Goal: Information Seeking & Learning: Learn about a topic

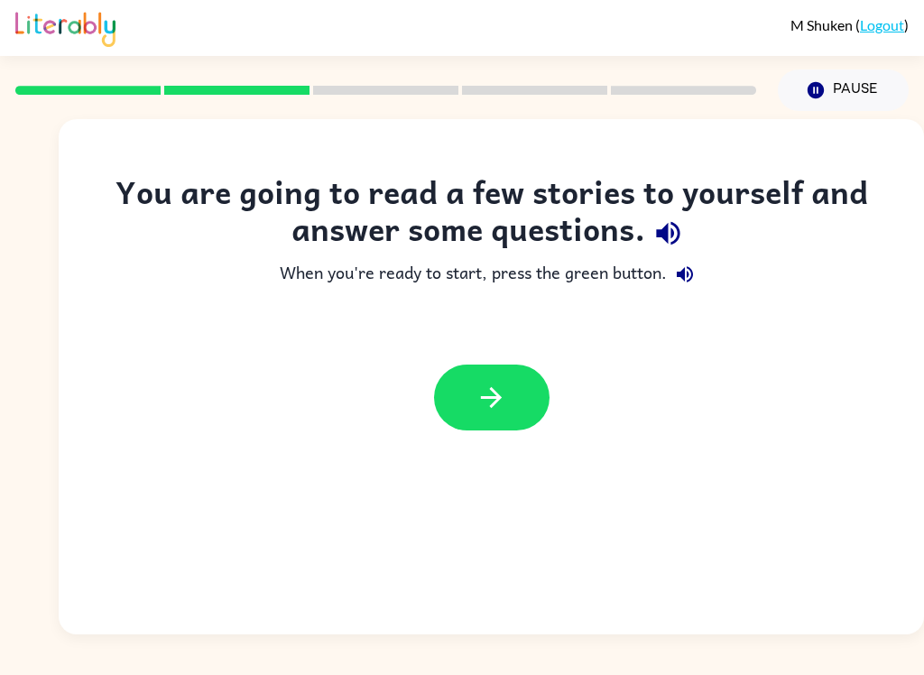
click at [523, 388] on button "button" at bounding box center [492, 398] width 116 height 66
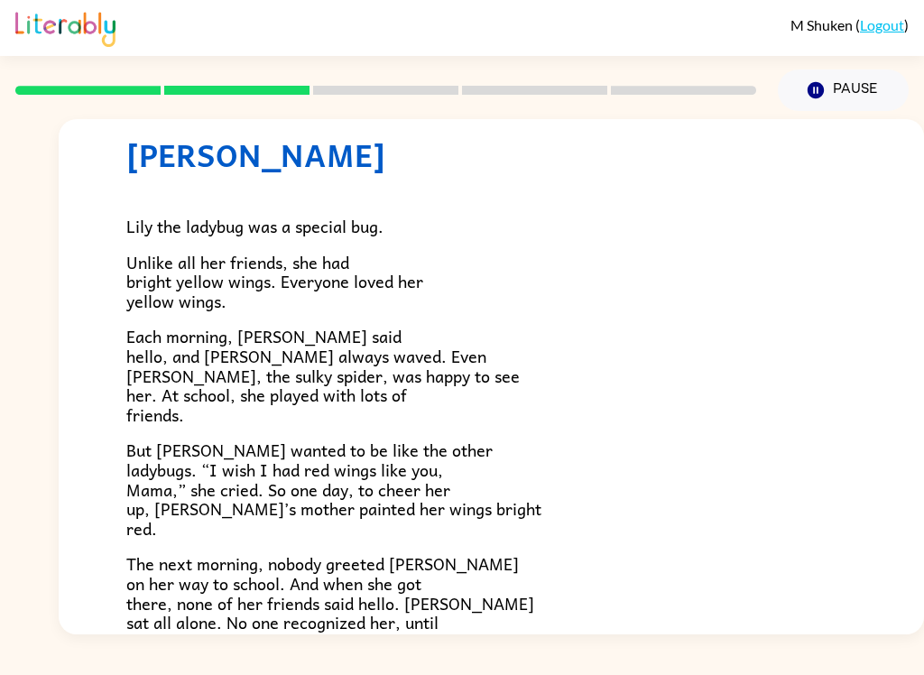
scroll to position [57, 0]
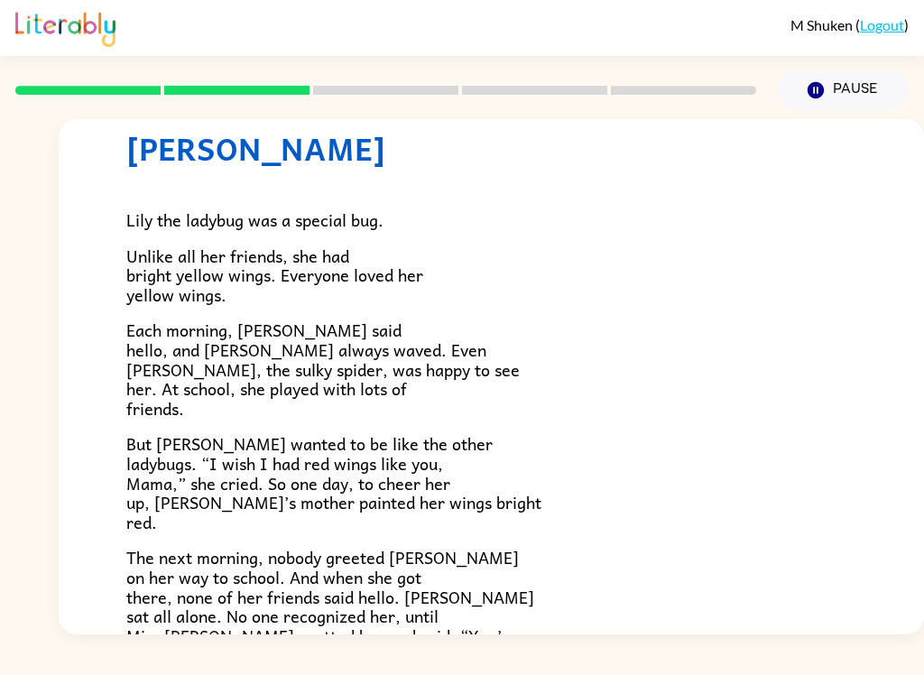
click at [923, 350] on div "[PERSON_NAME] [PERSON_NAME] the ladybug was a special bug. Unlike all her frien…" at bounding box center [492, 525] width 866 height 927
click at [921, 352] on div "[PERSON_NAME] [PERSON_NAME] the ladybug was a special bug. Unlike all her frien…" at bounding box center [492, 525] width 866 height 927
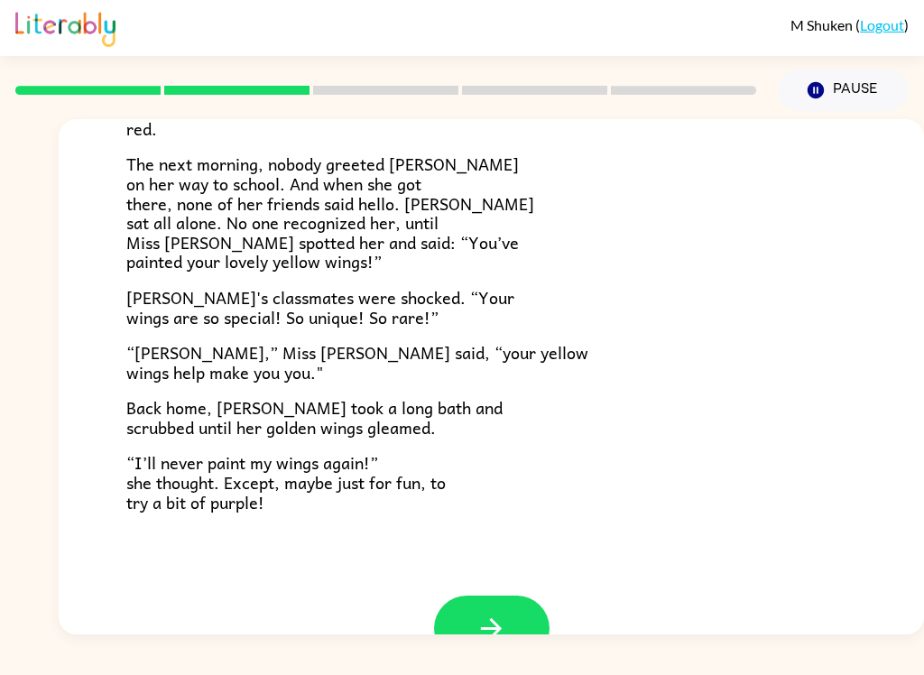
scroll to position [461, 0]
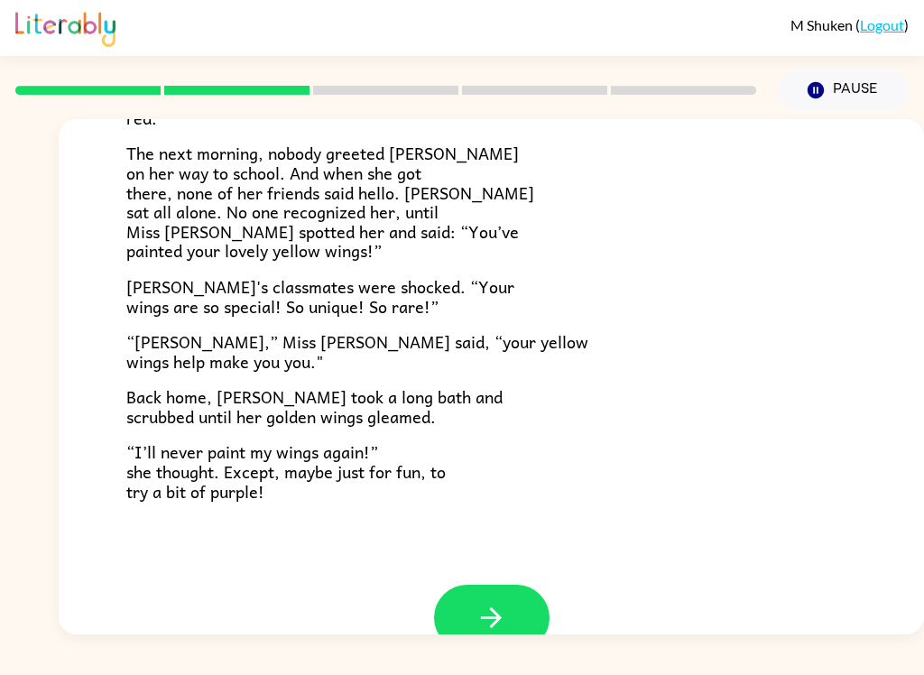
click at [524, 592] on button "button" at bounding box center [492, 618] width 116 height 66
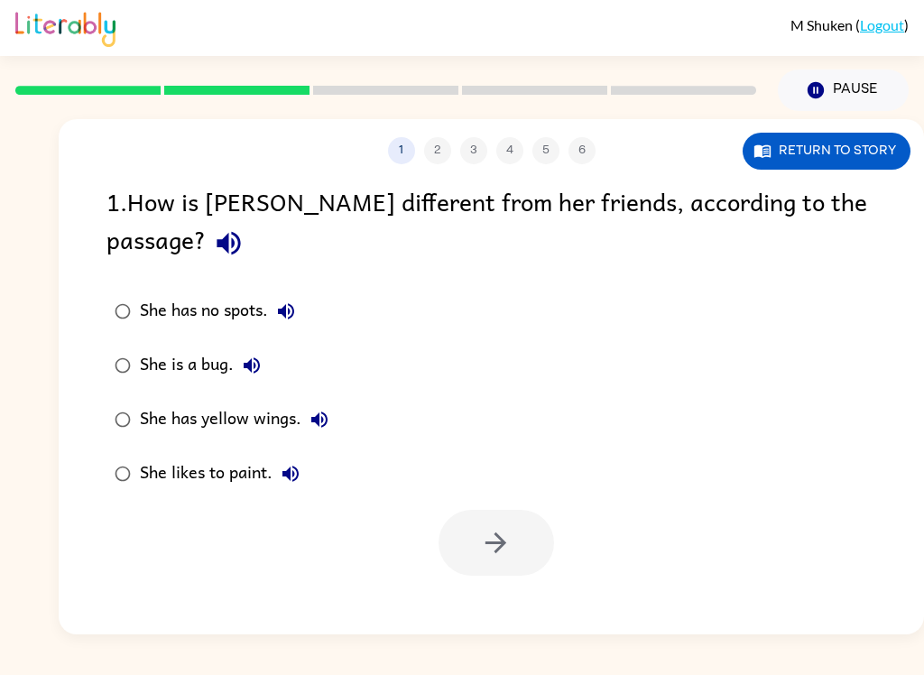
scroll to position [0, 0]
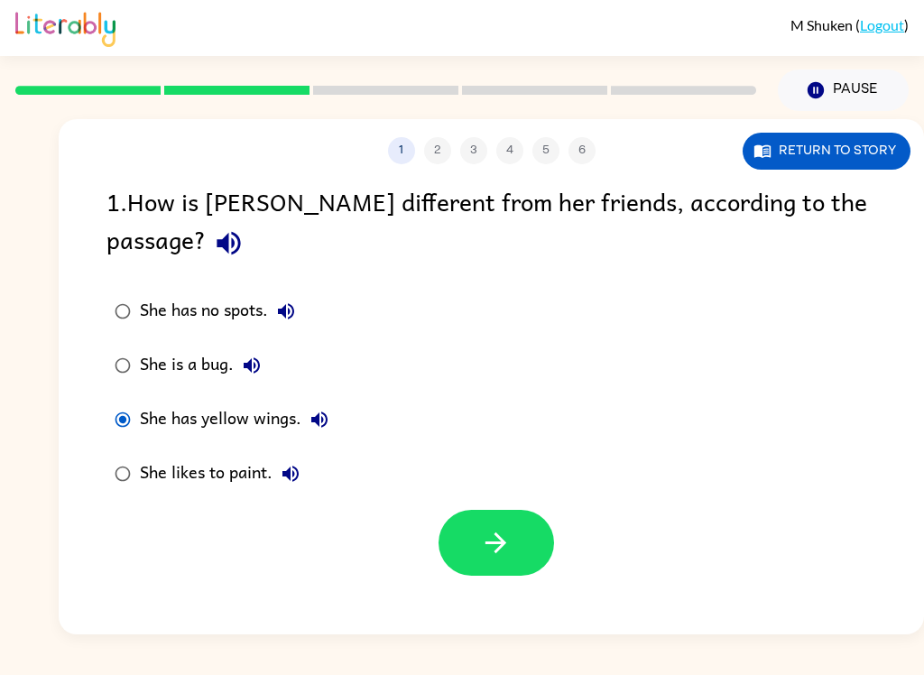
click at [448, 533] on div at bounding box center [497, 543] width 116 height 66
click at [458, 518] on button "button" at bounding box center [497, 543] width 116 height 66
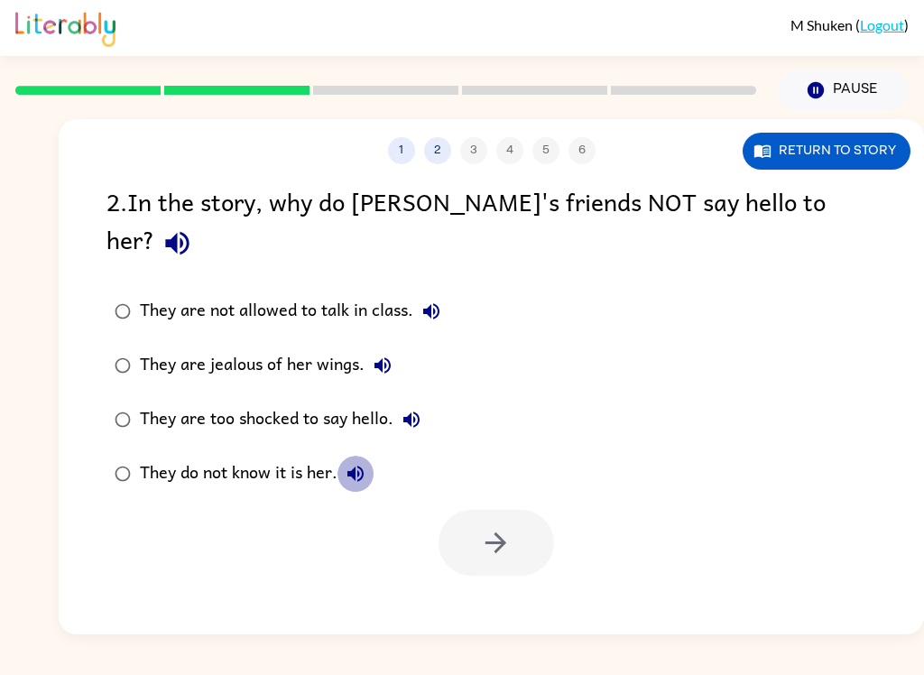
click at [351, 456] on button "They do not know it is her." at bounding box center [356, 474] width 36 height 36
click at [340, 456] on button "They do not know it is her." at bounding box center [356, 474] width 36 height 36
click at [253, 456] on div "They do not know it is her." at bounding box center [257, 474] width 234 height 36
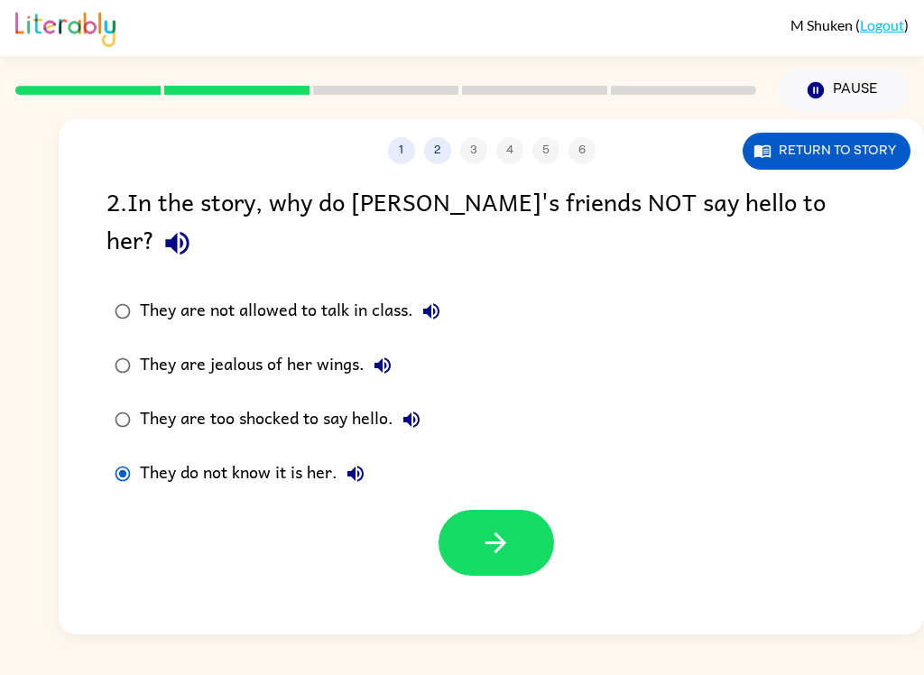
click at [545, 510] on button "button" at bounding box center [497, 543] width 116 height 66
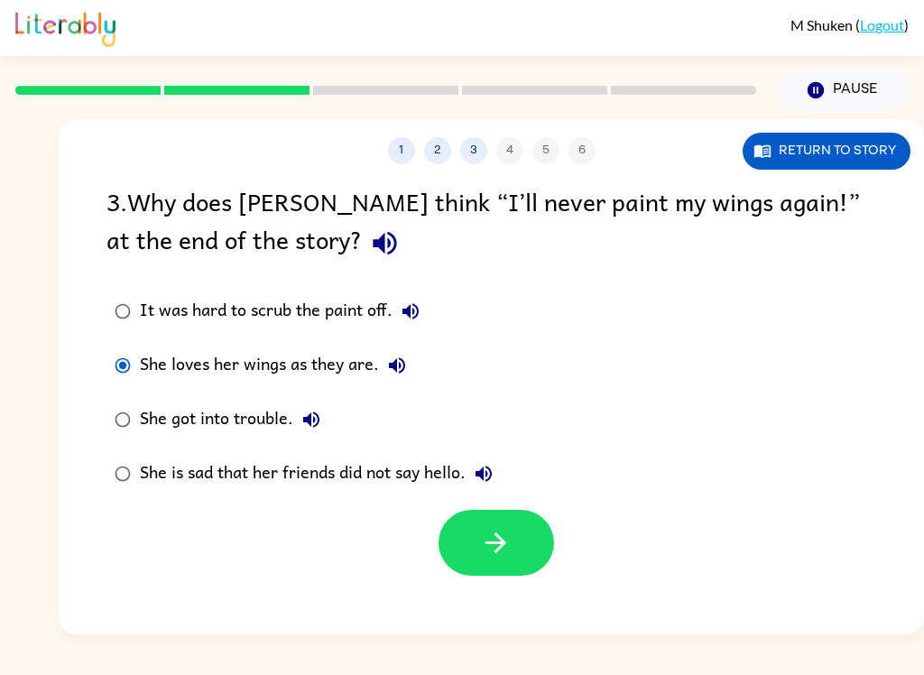
click at [509, 573] on button "button" at bounding box center [497, 543] width 116 height 66
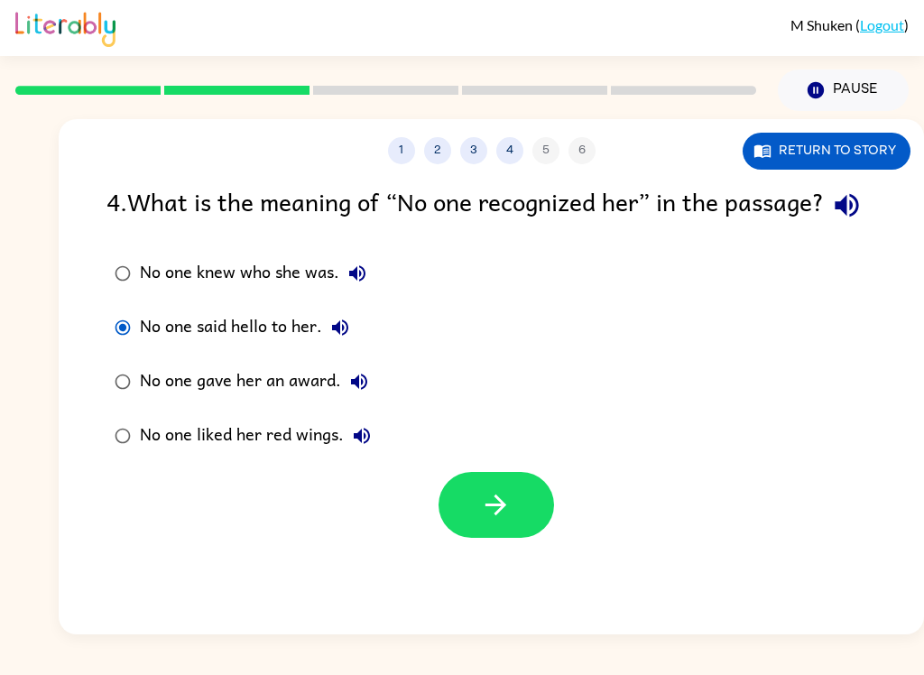
click at [523, 538] on button "button" at bounding box center [497, 505] width 116 height 66
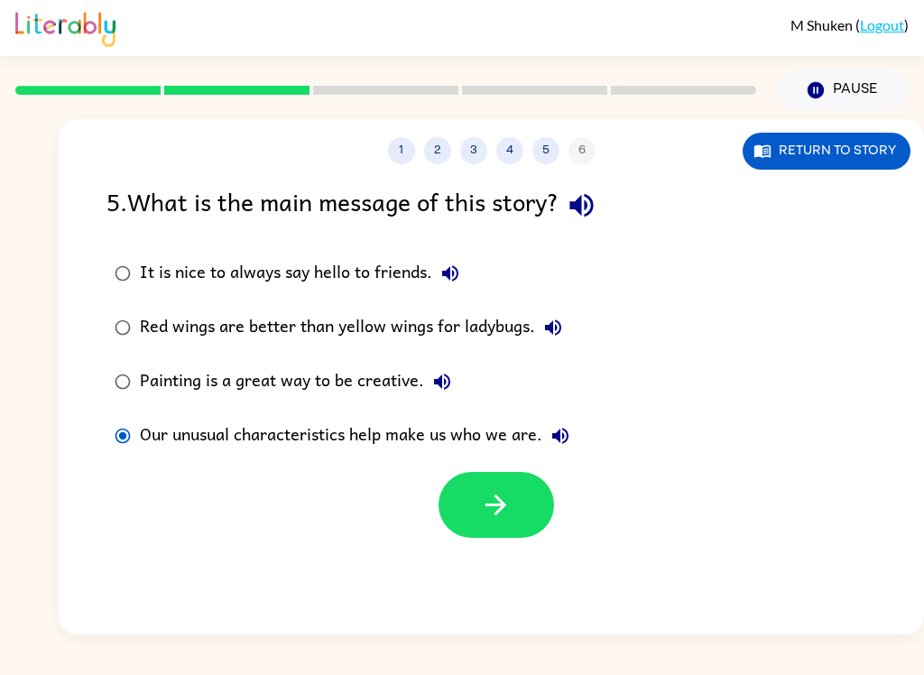
click at [530, 496] on button "button" at bounding box center [497, 505] width 116 height 66
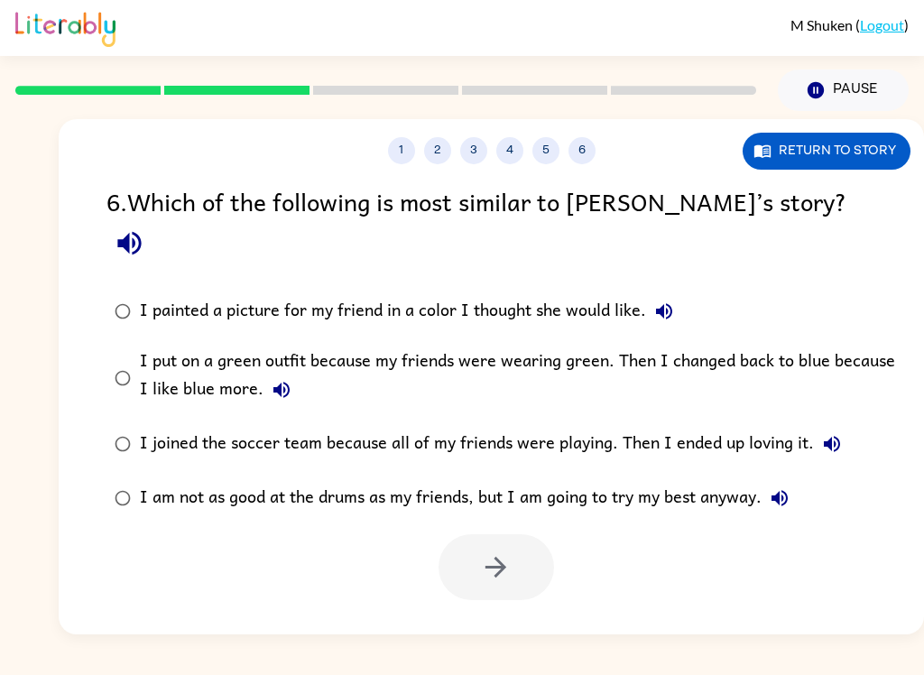
click at [124, 338] on label "I put on a green outfit because my friends were wearing green. Then I changed b…" at bounding box center [503, 377] width 813 height 79
click at [511, 551] on icon "button" at bounding box center [496, 567] width 32 height 32
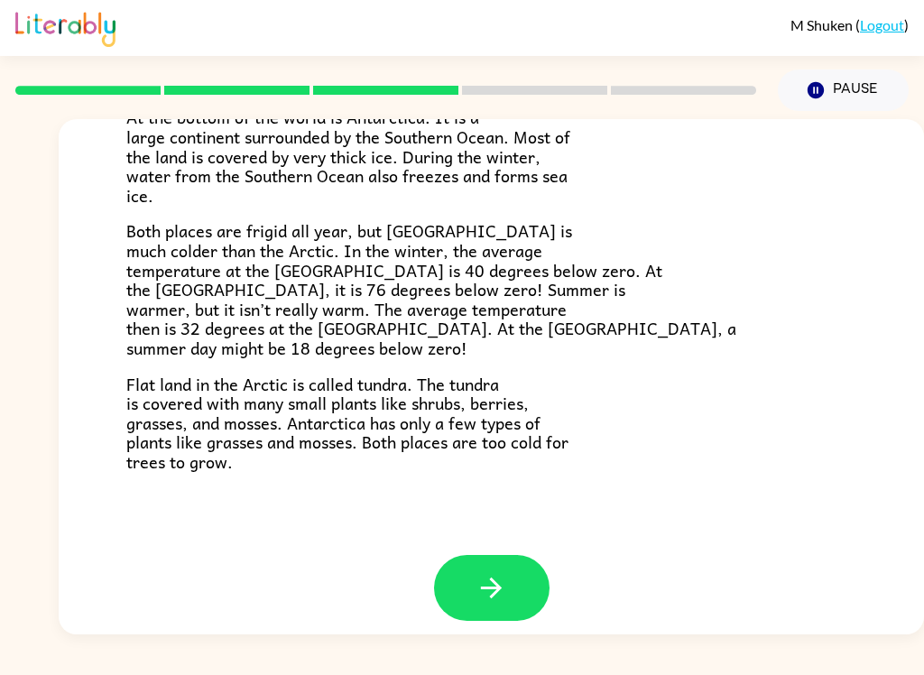
scroll to position [366, 0]
click at [493, 584] on icon "button" at bounding box center [491, 589] width 21 height 21
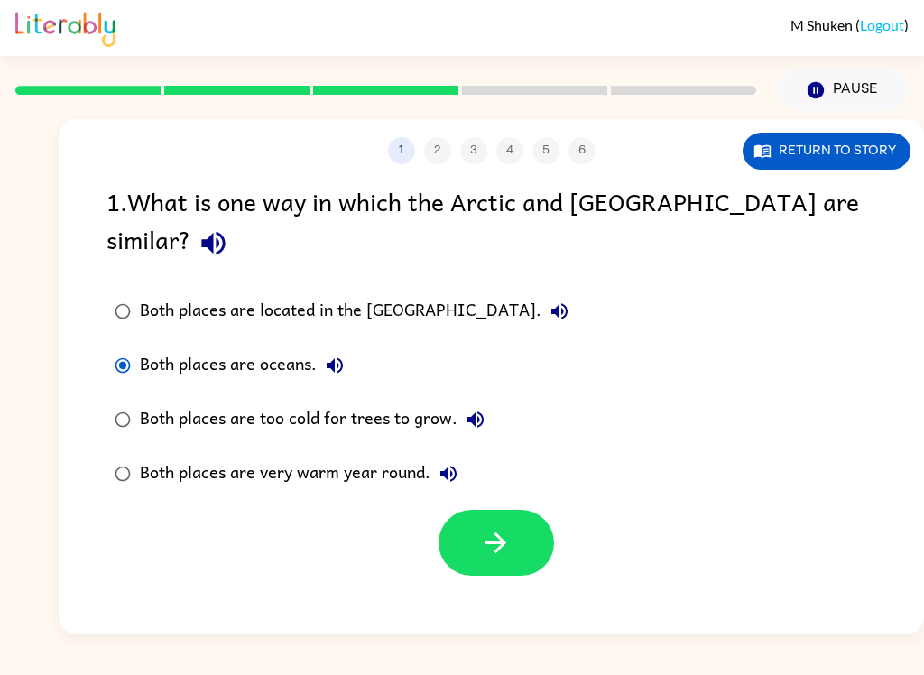
click at [98, 393] on label "Both places are too cold for trees to grow." at bounding box center [342, 420] width 490 height 54
click at [495, 510] on button "button" at bounding box center [497, 543] width 116 height 66
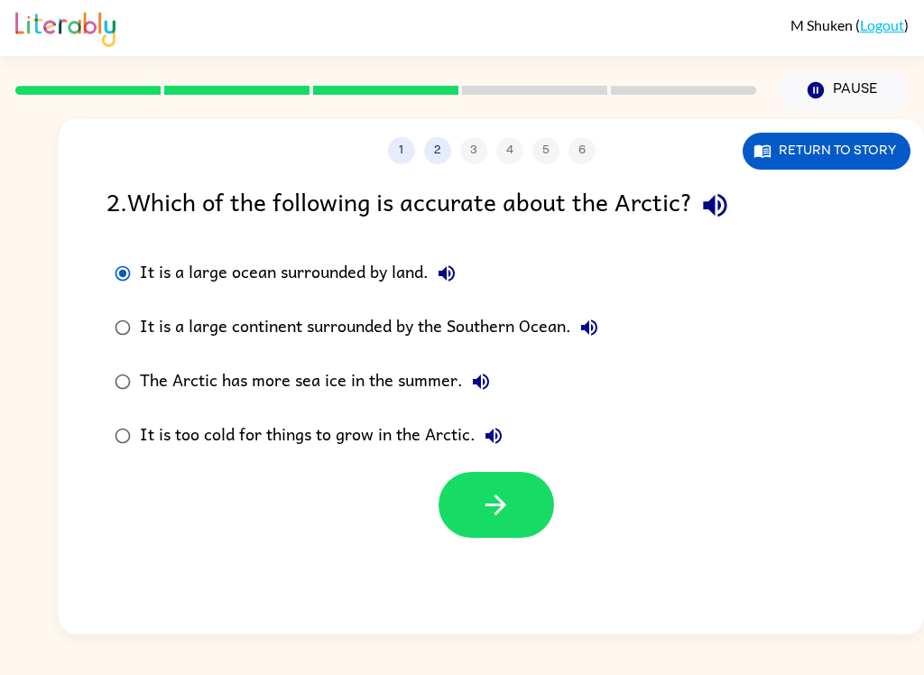
click at [97, 330] on label "It is a large continent surrounded by the Southern Ocean." at bounding box center [357, 328] width 520 height 54
click at [147, 326] on div "It is a large continent surrounded by the Southern Ocean." at bounding box center [374, 328] width 468 height 36
click at [114, 361] on label "The Arctic has more sea ice in the summer." at bounding box center [357, 382] width 520 height 54
click at [495, 488] on button "button" at bounding box center [497, 505] width 116 height 66
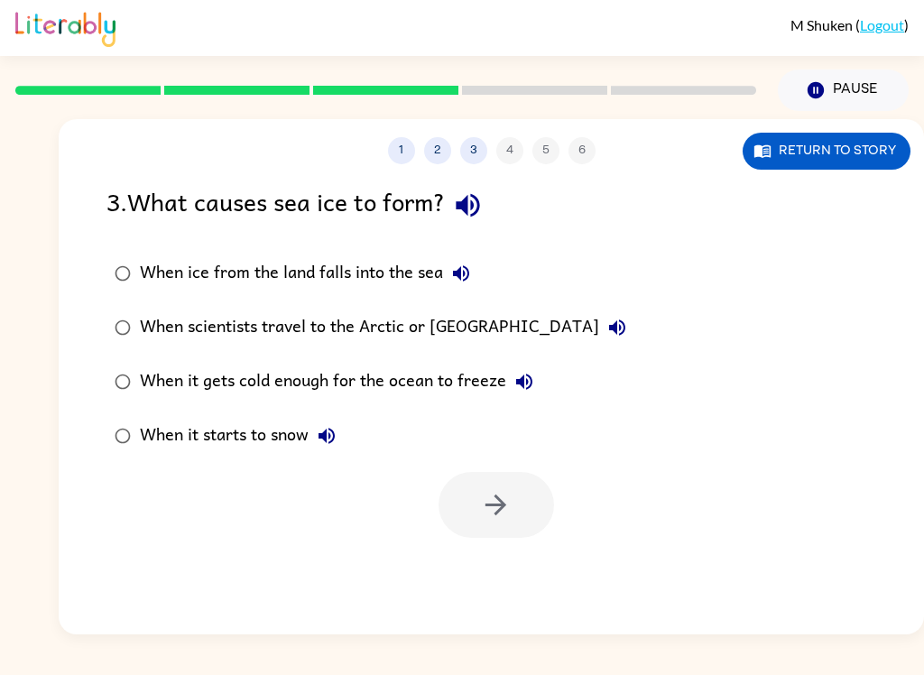
click at [468, 161] on button "3" at bounding box center [473, 150] width 27 height 27
click at [475, 168] on div "1 2 3 4 5 6 Return to story 3 . What causes sea ice to form? When ice from the …" at bounding box center [492, 376] width 866 height 515
click at [449, 154] on button "2" at bounding box center [437, 150] width 27 height 27
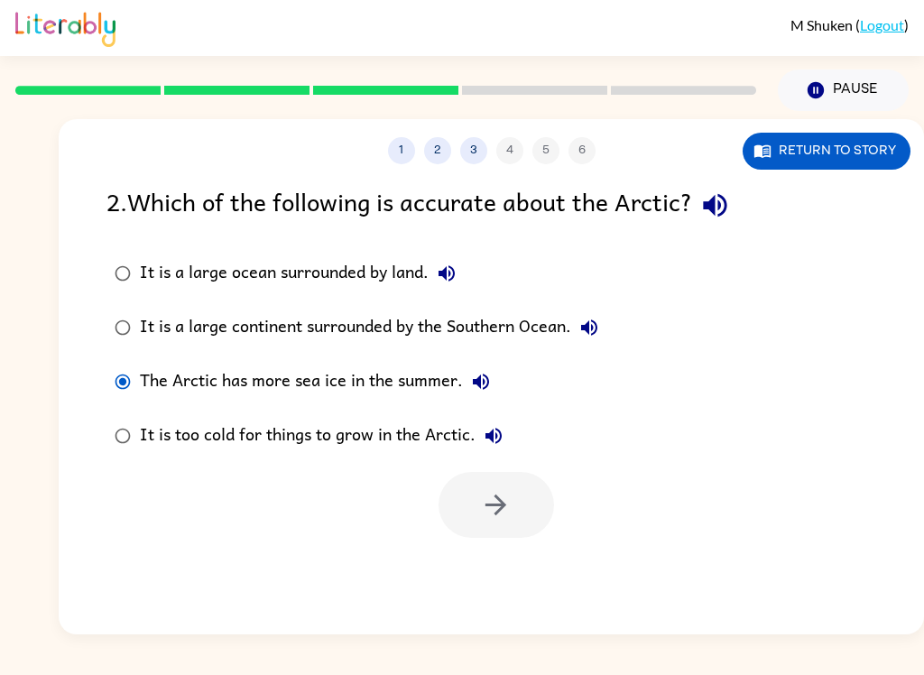
click at [449, 154] on button "2" at bounding box center [437, 150] width 27 height 27
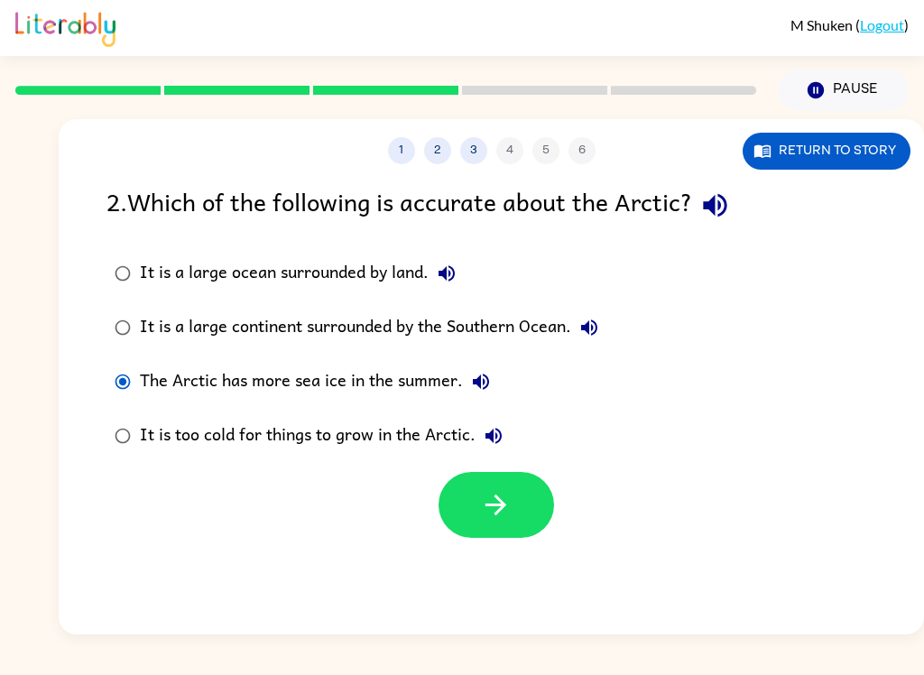
click at [410, 308] on label "It is a large continent surrounded by the Southern Ocean." at bounding box center [357, 328] width 520 height 54
click at [409, 308] on label "It is a large continent surrounded by the Southern Ocean." at bounding box center [357, 328] width 520 height 54
click at [493, 335] on div "It is a large continent surrounded by the Southern Ocean." at bounding box center [374, 328] width 468 height 36
click at [514, 505] on button "button" at bounding box center [497, 505] width 116 height 66
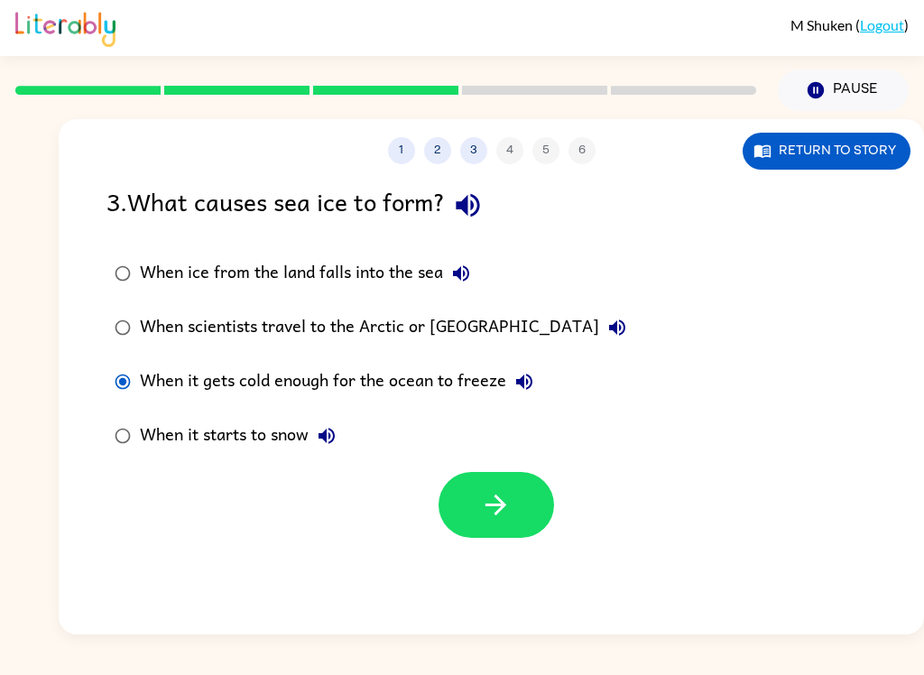
click at [466, 490] on button "button" at bounding box center [497, 505] width 116 height 66
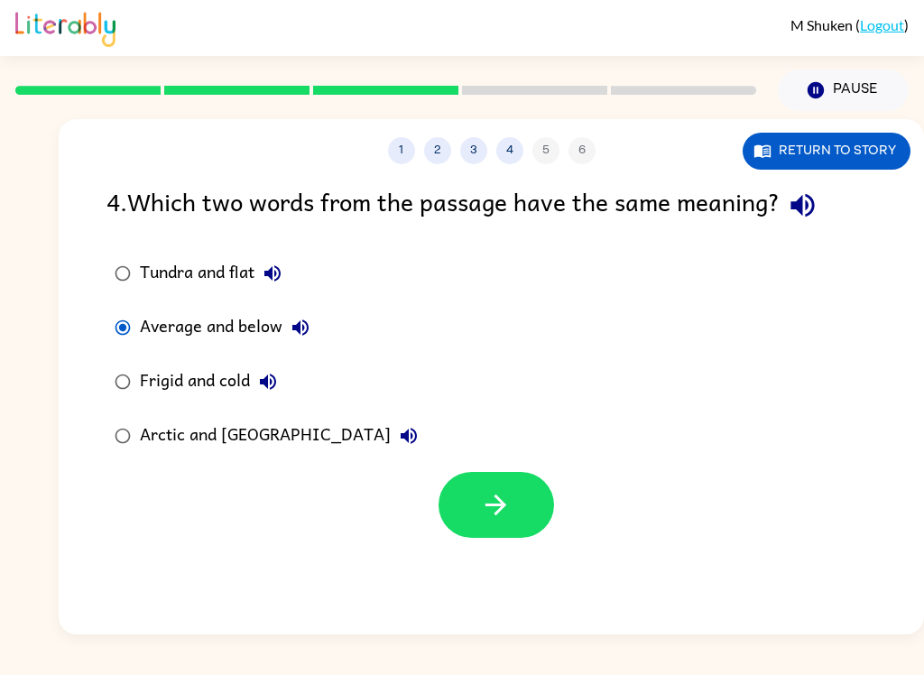
click at [107, 406] on label "Frigid and cold" at bounding box center [266, 382] width 339 height 54
click at [468, 495] on button "button" at bounding box center [497, 505] width 116 height 66
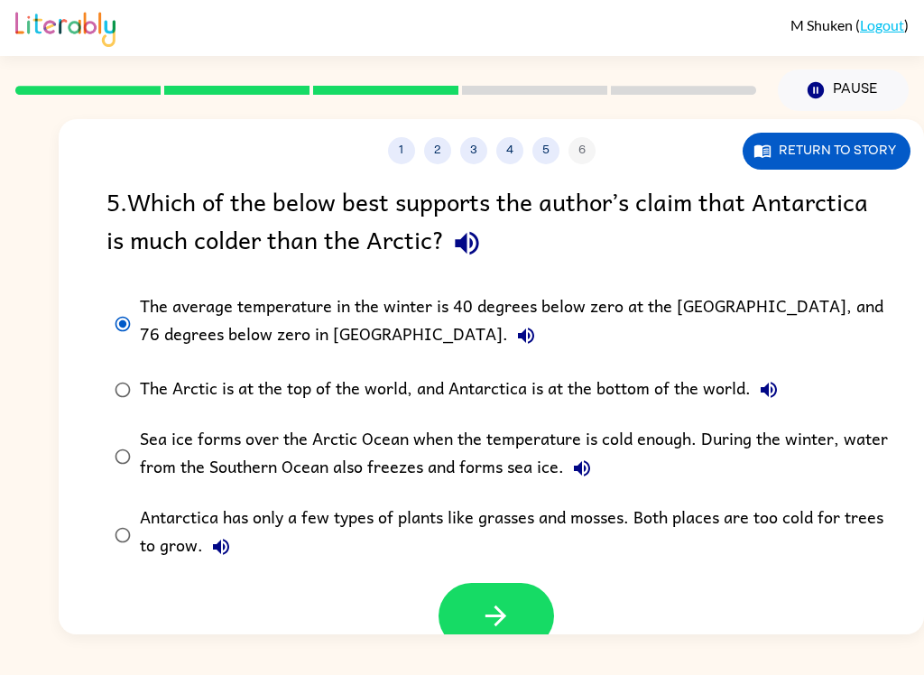
click at [510, 611] on icon "button" at bounding box center [496, 616] width 32 height 32
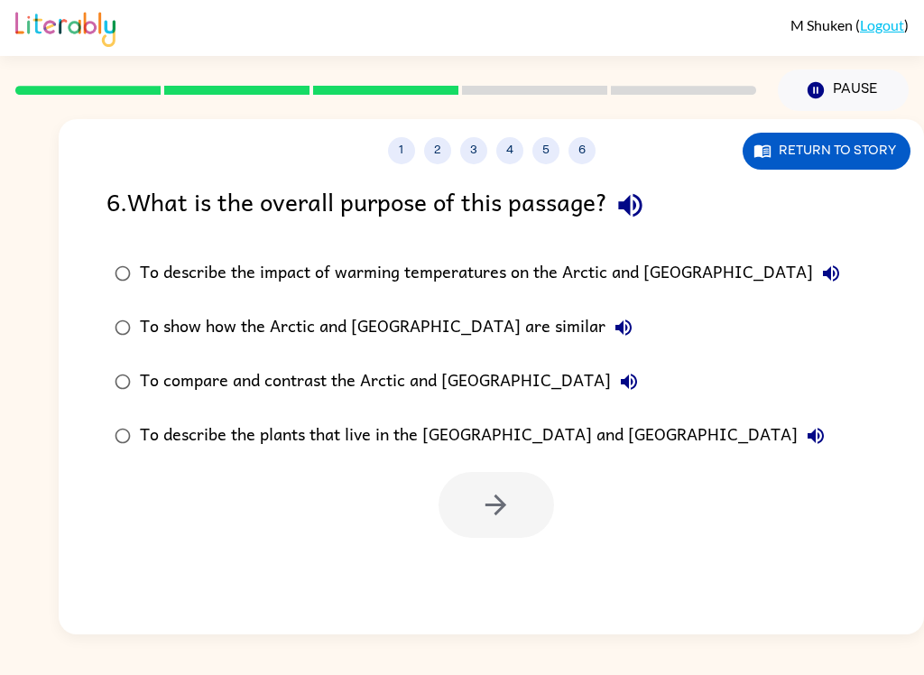
click at [550, 151] on button "5" at bounding box center [545, 150] width 27 height 27
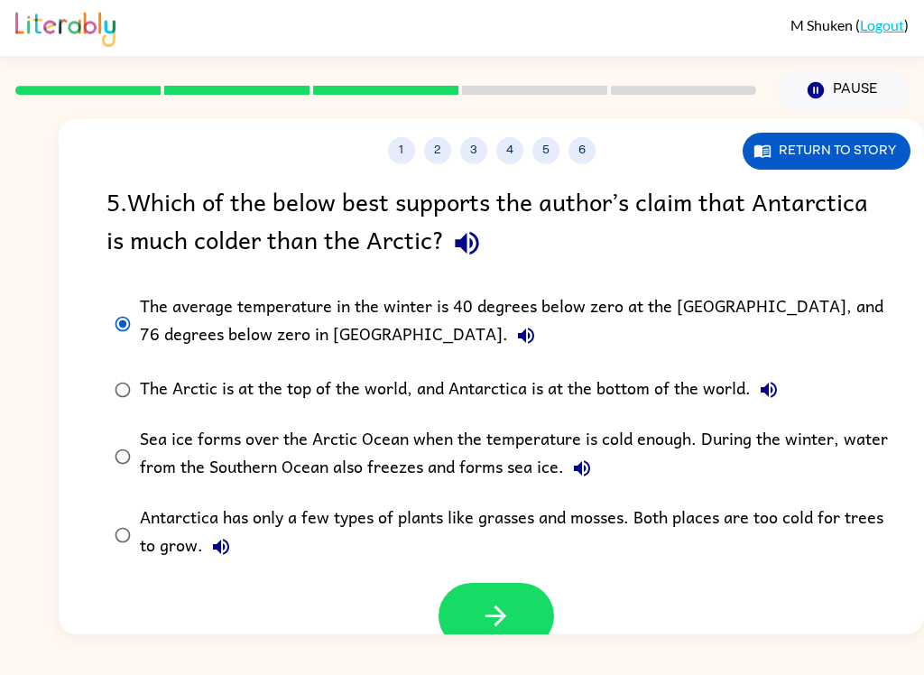
click at [579, 128] on div "1 2 3 4 5 6 Return to story" at bounding box center [492, 141] width 866 height 45
click at [578, 127] on div "1 2 3 4 5 6 Return to story" at bounding box center [492, 141] width 866 height 45
click at [571, 149] on button "6" at bounding box center [582, 150] width 27 height 27
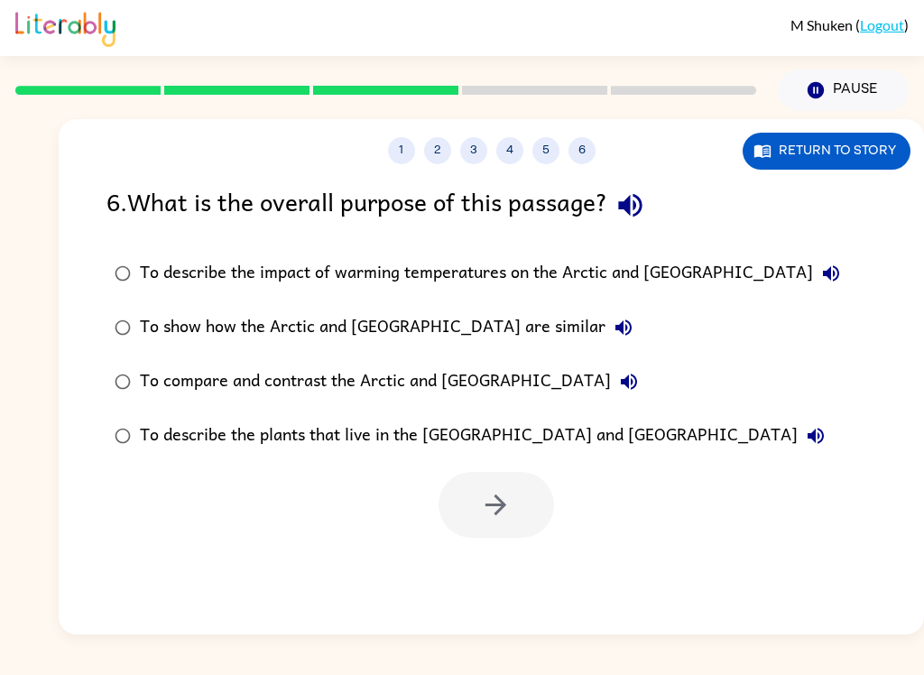
click at [542, 146] on button "5" at bounding box center [545, 150] width 27 height 27
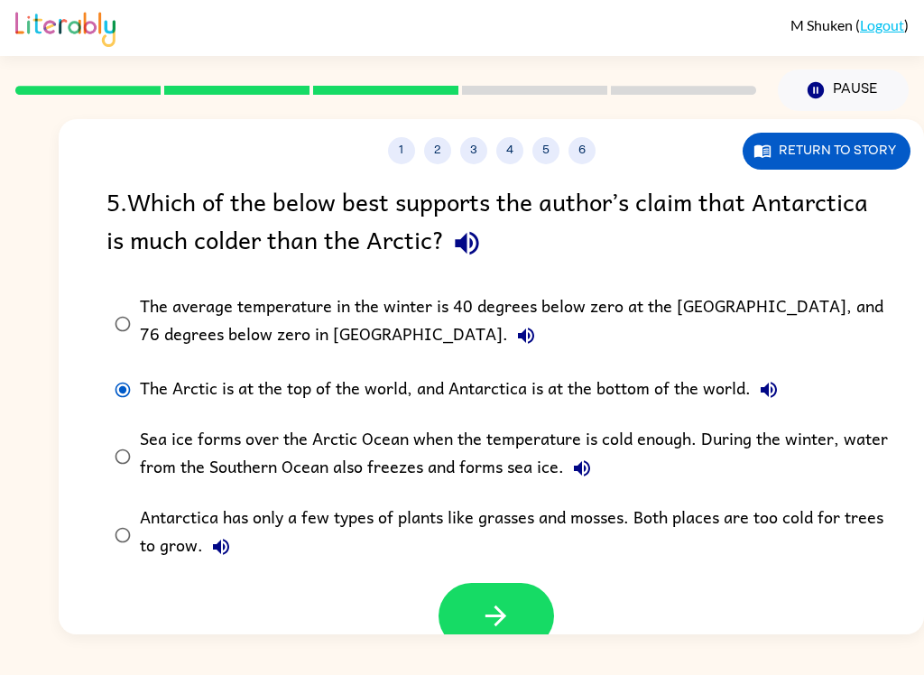
click at [97, 470] on label "Sea ice forms over the Arctic Ocean when the temperature is cold enough. During…" at bounding box center [503, 456] width 813 height 79
click at [153, 289] on label "The average temperature in the winter is 40 degrees below zero at the [GEOGRAPH…" at bounding box center [503, 323] width 813 height 79
click at [461, 573] on label "Antarctica has only a few types of plants like grasses and mosses. Both places …" at bounding box center [503, 534] width 813 height 79
click at [465, 574] on label "Antarctica has only a few types of plants like grasses and mosses. Both places …" at bounding box center [503, 534] width 813 height 79
click at [468, 633] on button "button" at bounding box center [497, 616] width 116 height 66
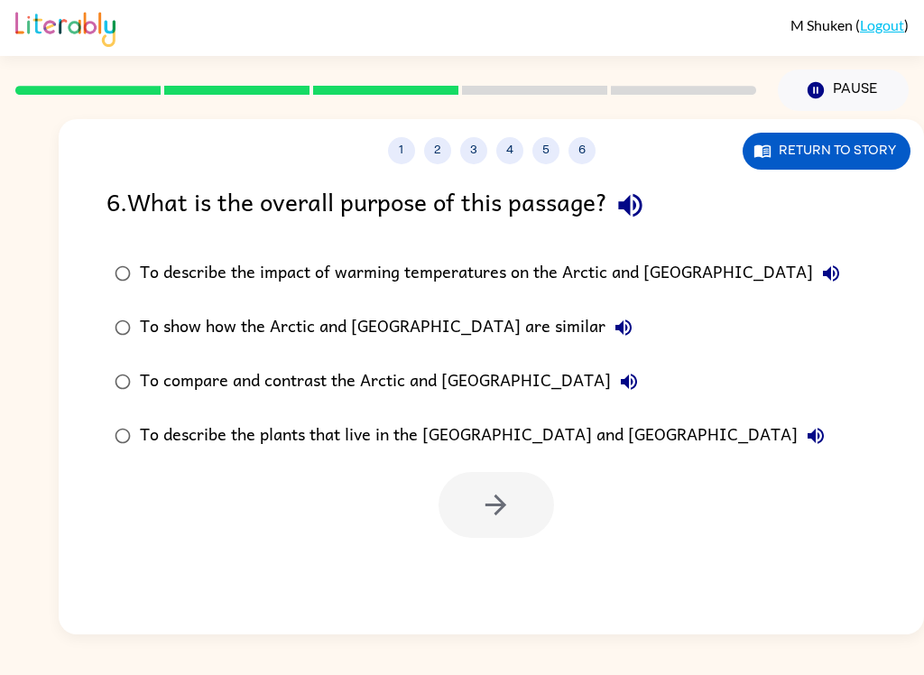
click at [134, 248] on label "To describe the impact of warming temperatures on the Arctic and [GEOGRAPHIC_DA…" at bounding box center [478, 273] width 762 height 54
click at [133, 247] on label "To describe the impact of warming temperatures on the Arctic and [GEOGRAPHIC_DA…" at bounding box center [478, 273] width 762 height 54
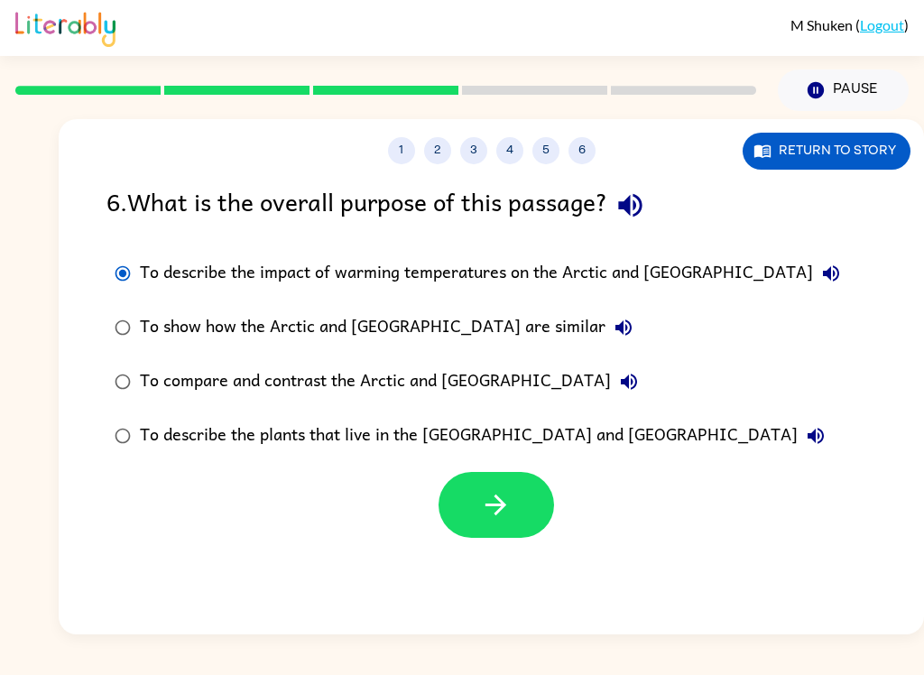
click at [474, 499] on button "button" at bounding box center [497, 505] width 116 height 66
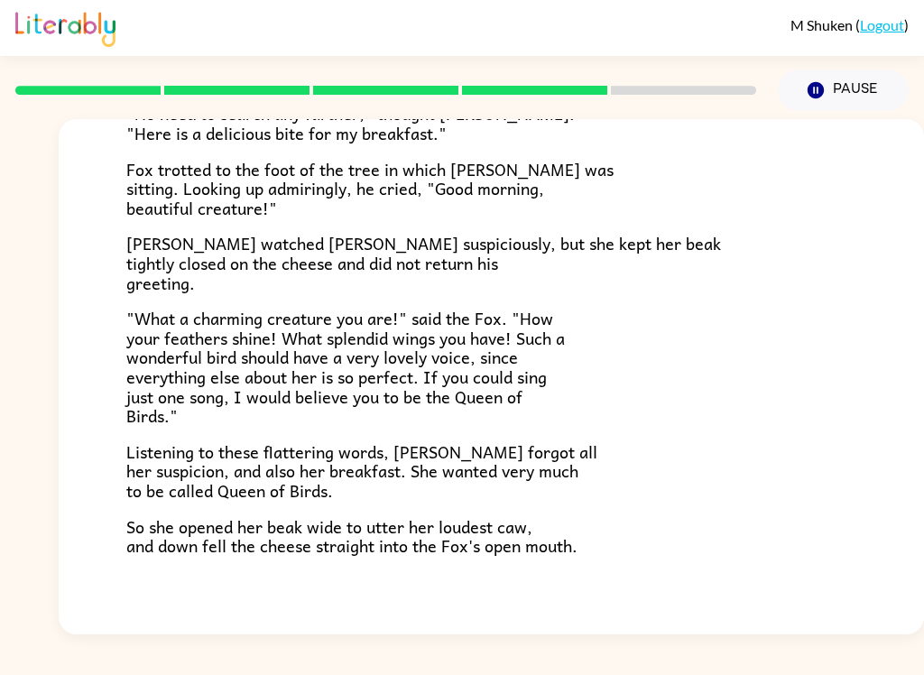
scroll to position [258, 0]
click at [910, 187] on div "The Fox and the Crow One bright morning as [PERSON_NAME] was following his shar…" at bounding box center [492, 249] width 866 height 777
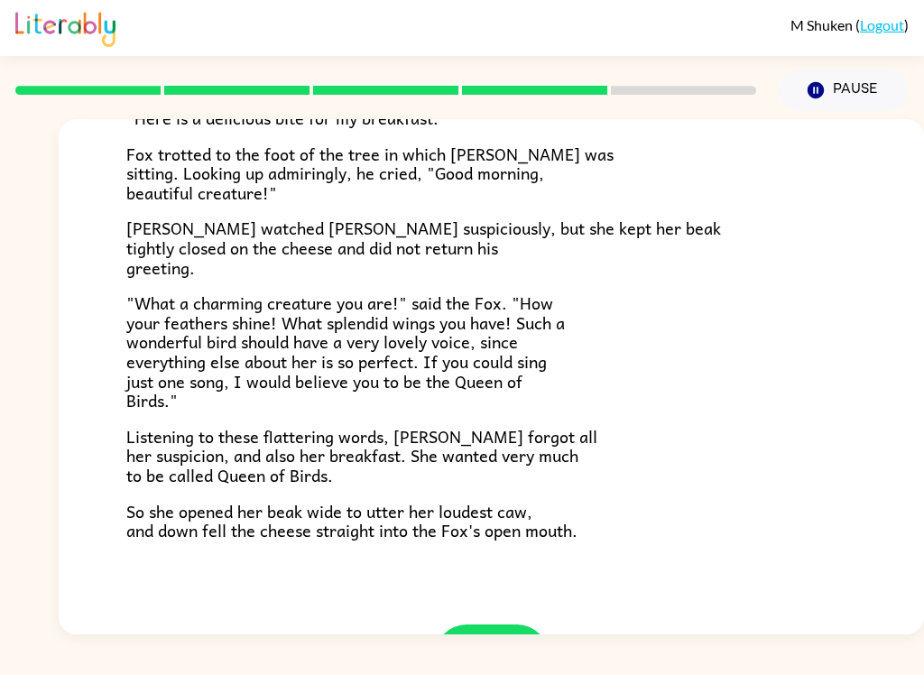
scroll to position [273, 0]
click at [852, 292] on p ""What a charming creature you are!" said the Fox. "How your feathers shine! Wha…" at bounding box center [491, 350] width 730 height 117
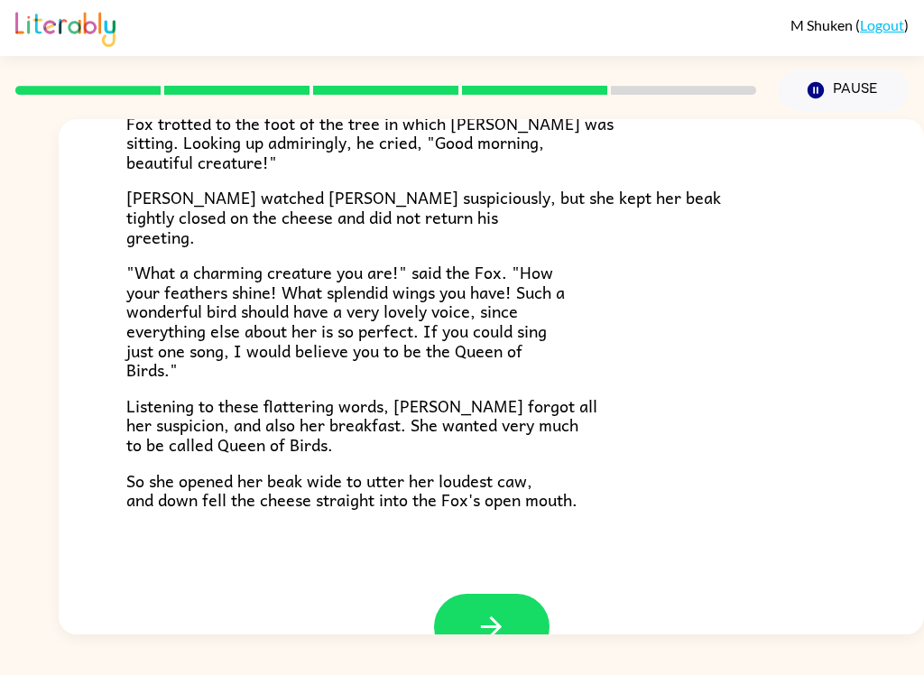
scroll to position [306, 0]
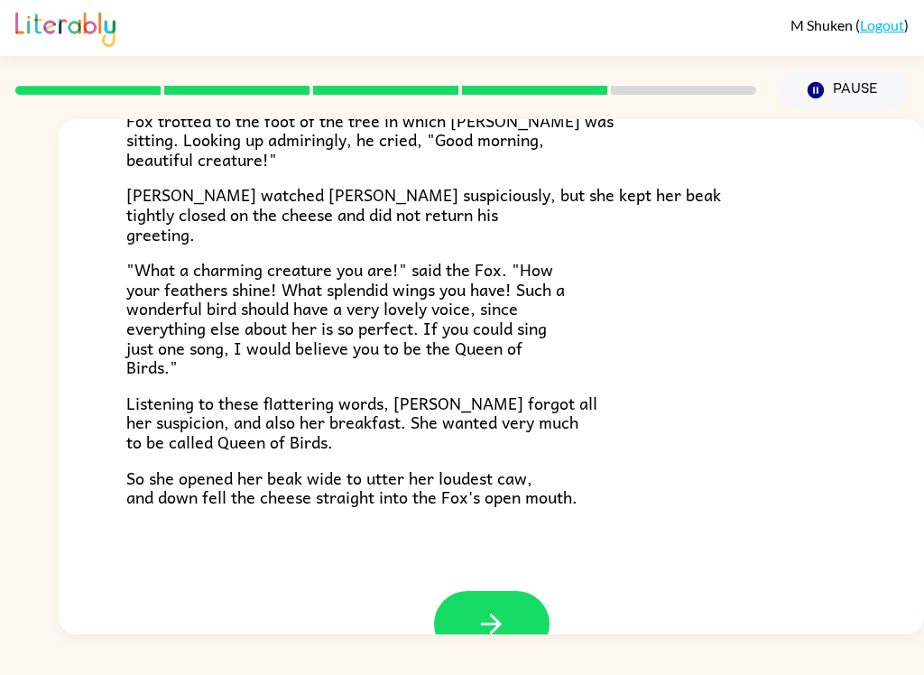
click at [511, 591] on button "button" at bounding box center [492, 624] width 116 height 66
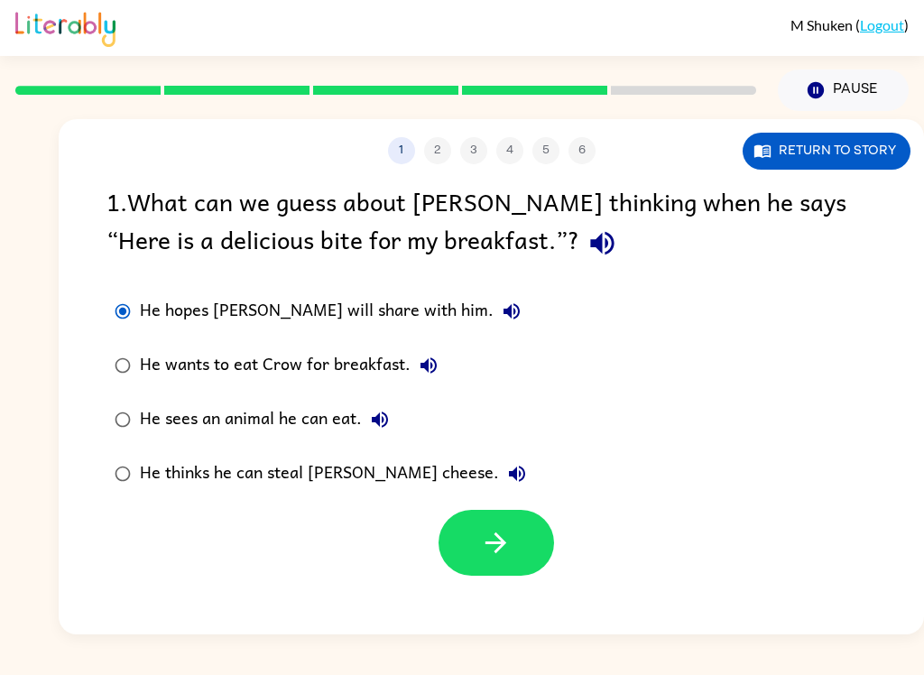
click at [574, 542] on div at bounding box center [492, 538] width 866 height 75
click at [144, 301] on div "He hopes [PERSON_NAME] will share with him." at bounding box center [335, 311] width 390 height 36
click at [509, 532] on icon "button" at bounding box center [496, 543] width 32 height 32
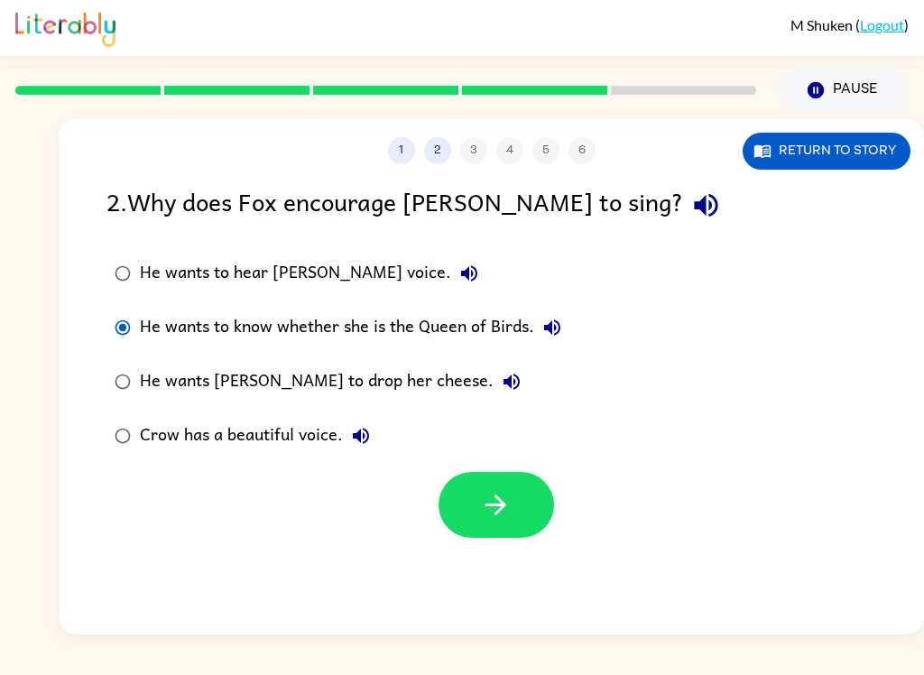
click at [162, 374] on div "He wants [PERSON_NAME] to drop her cheese." at bounding box center [335, 382] width 390 height 36
click at [146, 434] on div "Crow has a beautiful voice." at bounding box center [259, 436] width 239 height 36
click at [529, 516] on button "button" at bounding box center [497, 505] width 116 height 66
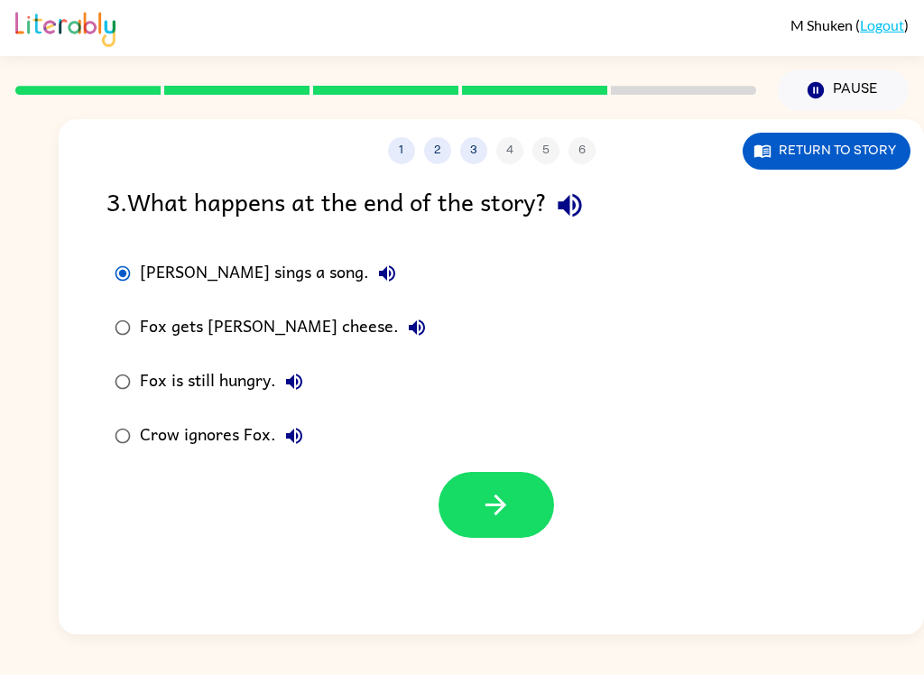
click at [523, 501] on button "button" at bounding box center [497, 505] width 116 height 66
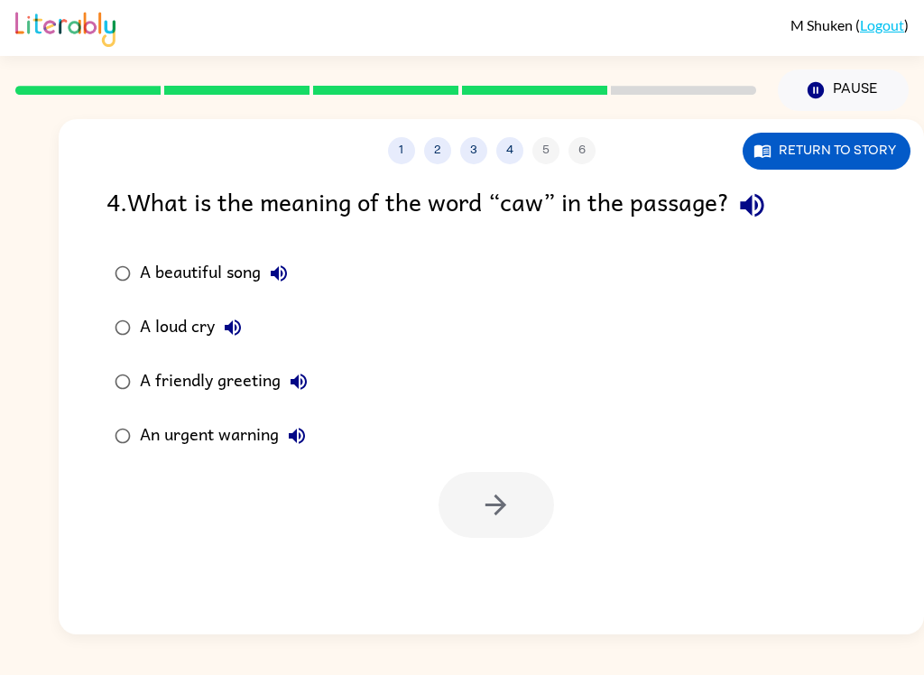
click at [847, 142] on button "Return to story" at bounding box center [827, 151] width 168 height 37
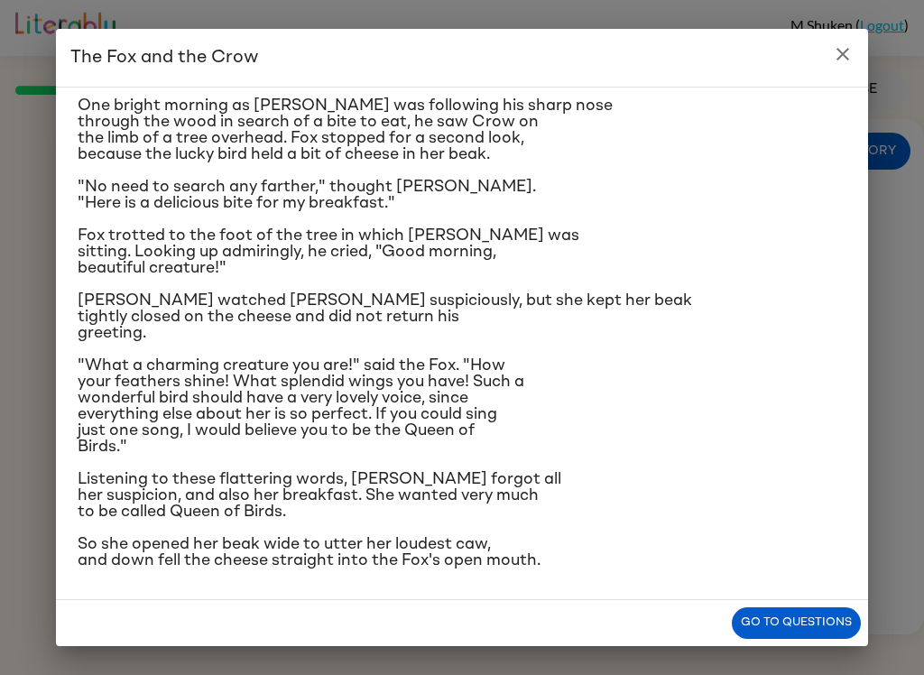
scroll to position [171, 0]
click at [843, 59] on icon "close" at bounding box center [843, 54] width 22 height 22
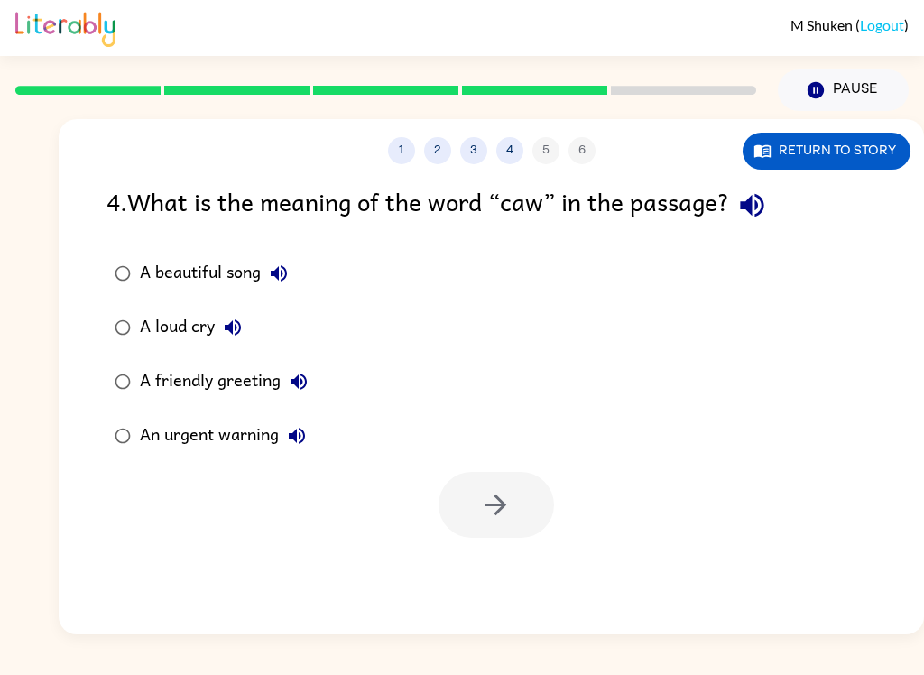
click at [441, 135] on div "1 2 3 4 5 6 Return to story" at bounding box center [492, 141] width 866 height 45
click at [434, 153] on button "2" at bounding box center [437, 150] width 27 height 27
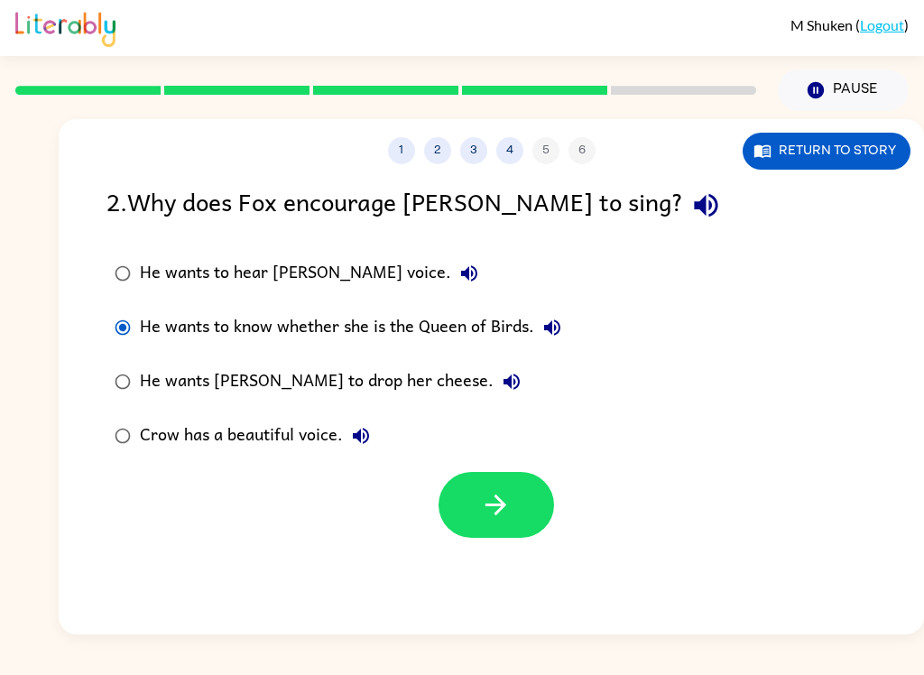
click at [510, 150] on button "4" at bounding box center [509, 150] width 27 height 27
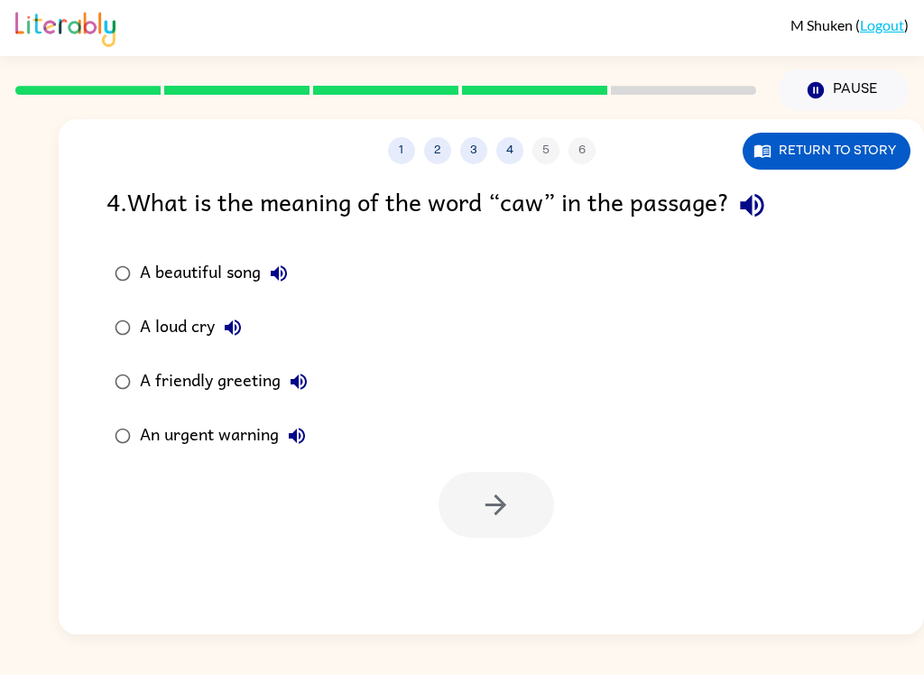
click at [105, 291] on label "A beautiful song" at bounding box center [211, 273] width 229 height 54
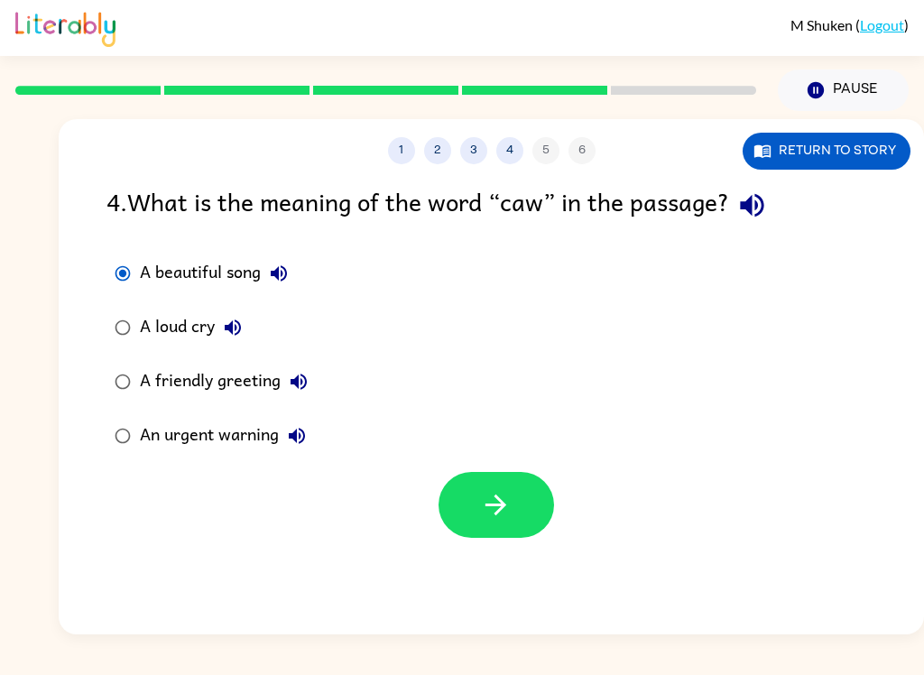
click at [411, 134] on div "1 2 3 4 5 6 Return to story" at bounding box center [492, 141] width 866 height 45
click at [401, 144] on button "1" at bounding box center [401, 150] width 27 height 27
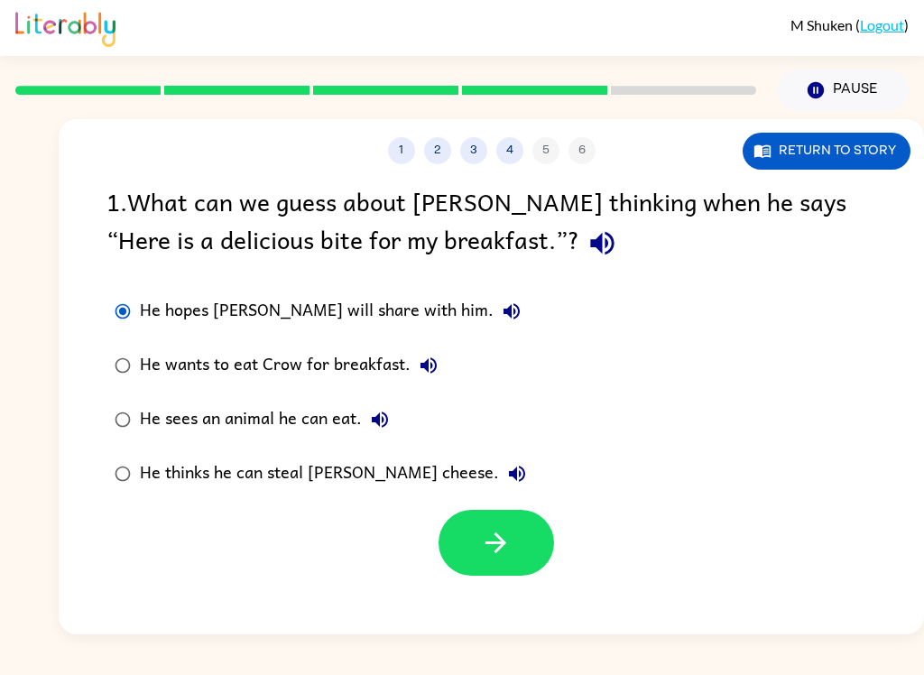
click at [512, 144] on button "4" at bounding box center [509, 150] width 27 height 27
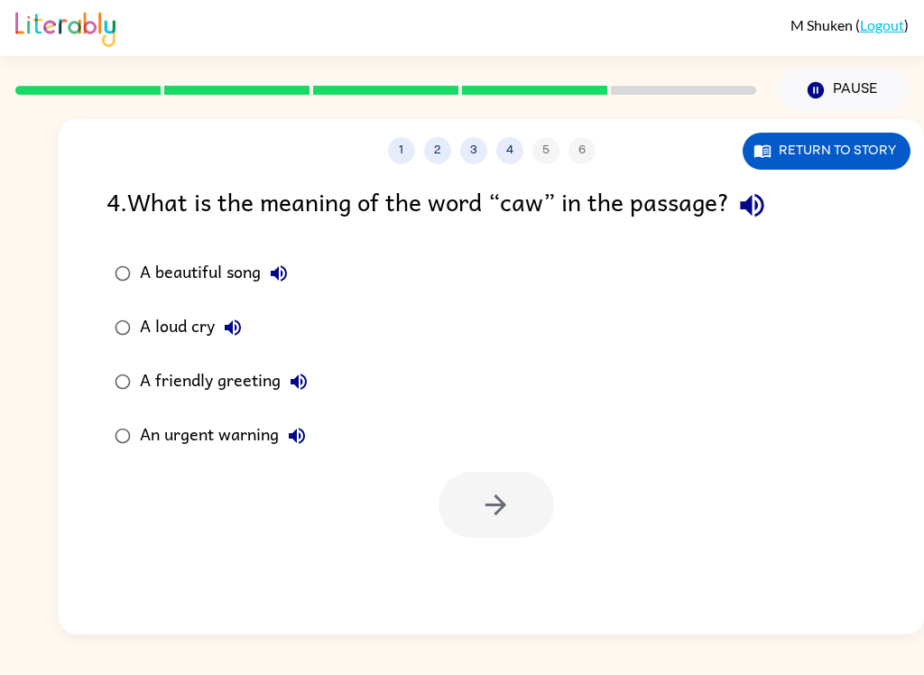
click at [481, 144] on button "3" at bounding box center [473, 150] width 27 height 27
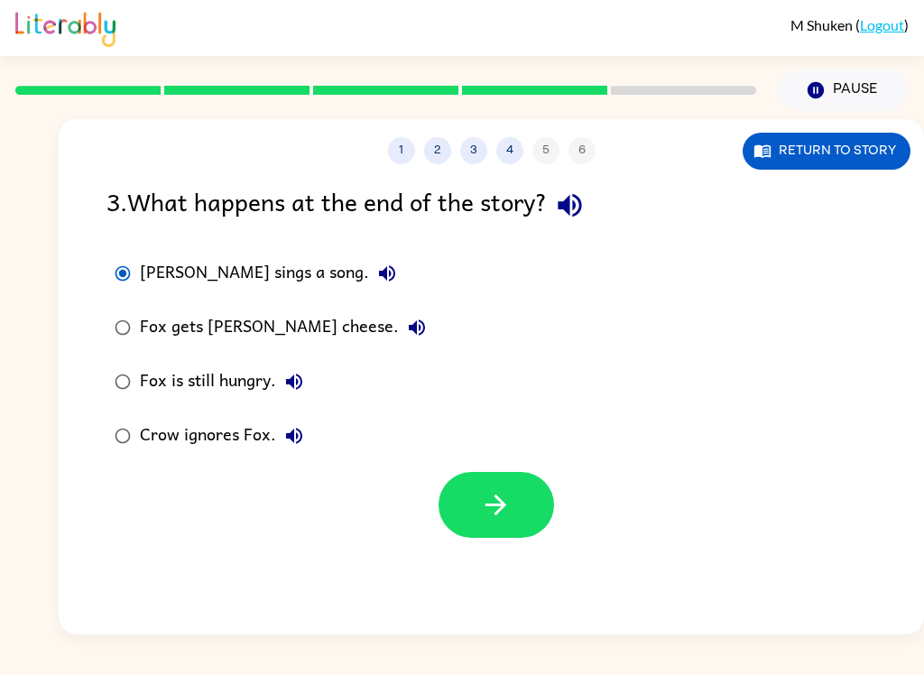
click at [449, 152] on button "2" at bounding box center [437, 150] width 27 height 27
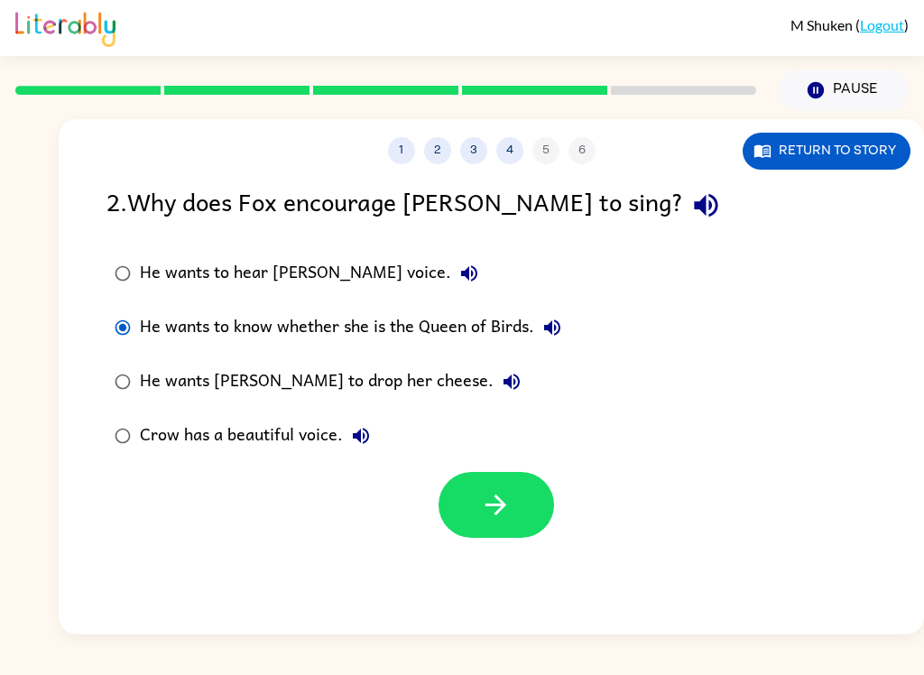
click at [531, 498] on button "button" at bounding box center [497, 505] width 116 height 66
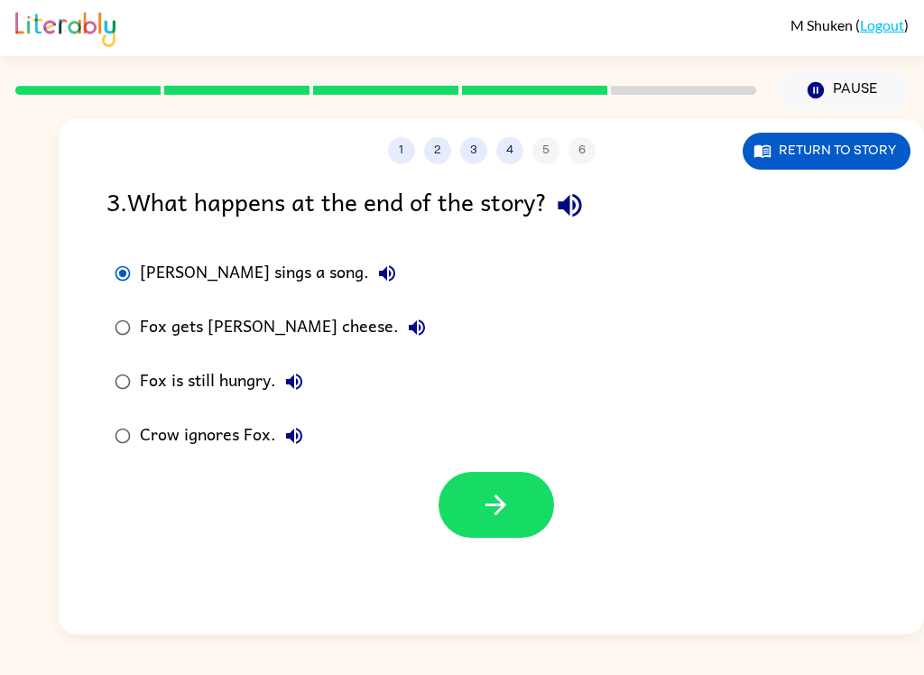
click at [548, 521] on button "button" at bounding box center [497, 505] width 116 height 66
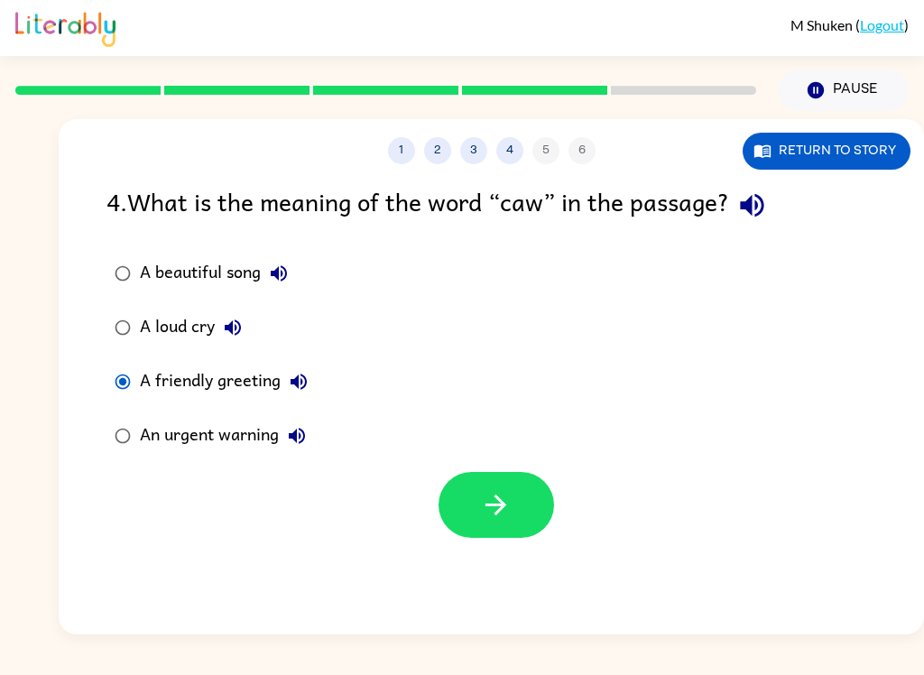
click at [521, 538] on button "button" at bounding box center [497, 505] width 116 height 66
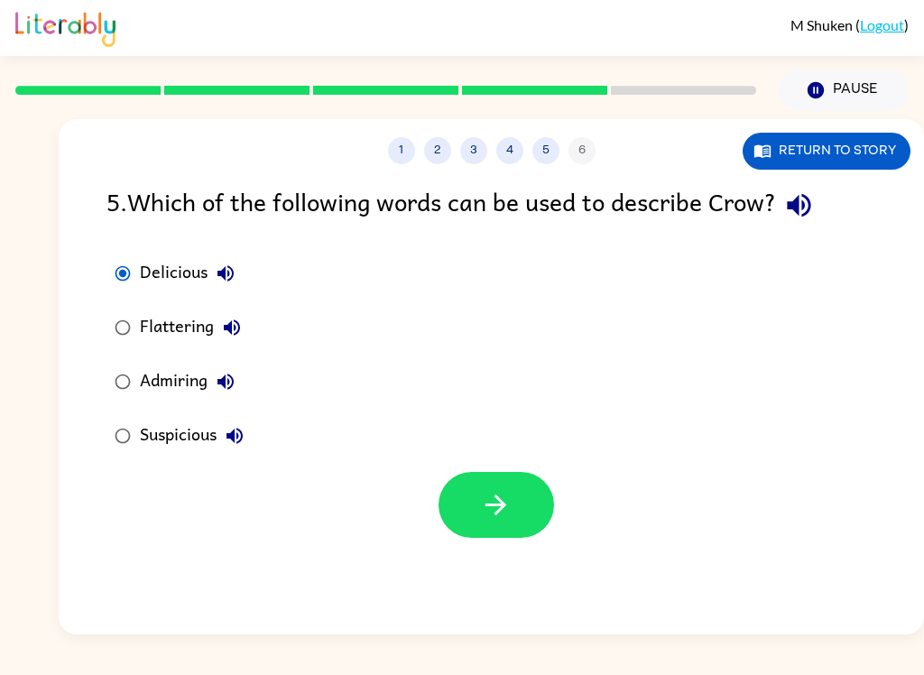
click at [239, 370] on button "Admiring" at bounding box center [226, 382] width 36 height 36
click at [183, 381] on div "Admiring" at bounding box center [192, 382] width 104 height 36
click at [525, 514] on button "button" at bounding box center [497, 505] width 116 height 66
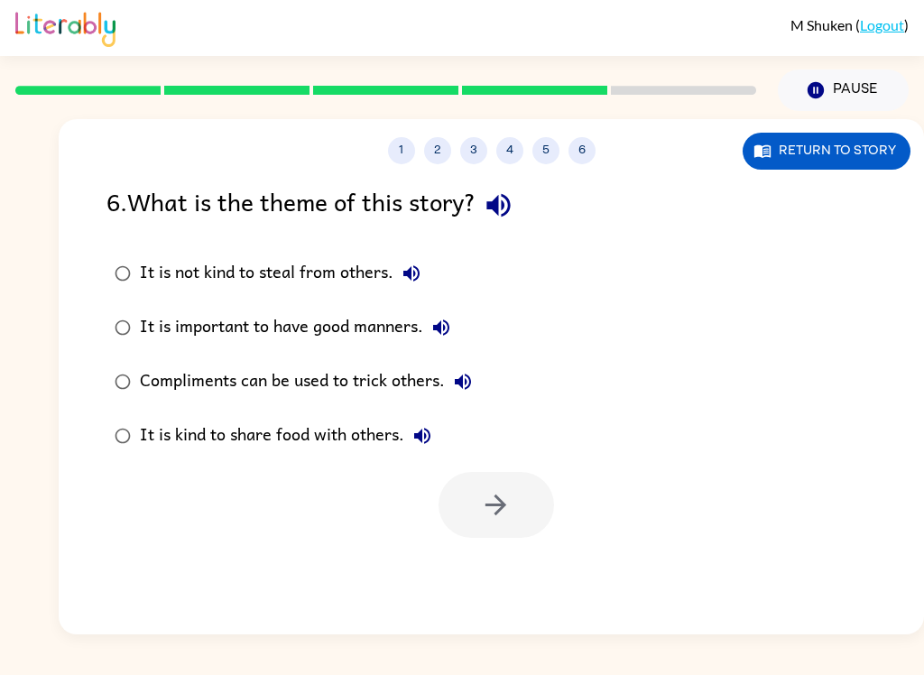
click at [198, 400] on div "Compliments can be used to trick others." at bounding box center [310, 382] width 341 height 36
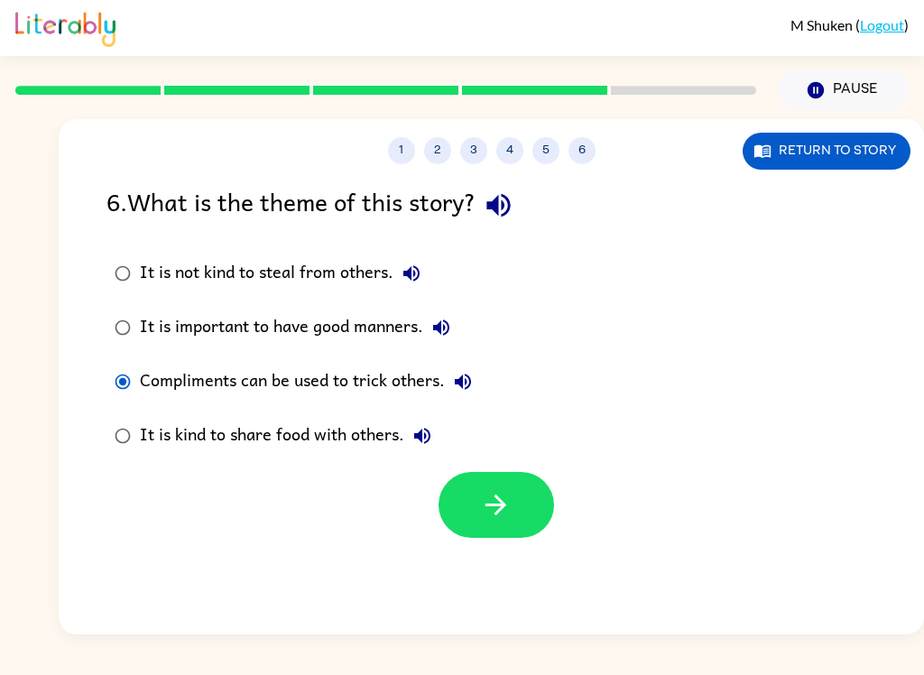
click at [514, 489] on button "button" at bounding box center [497, 505] width 116 height 66
